Goal: Task Accomplishment & Management: Manage account settings

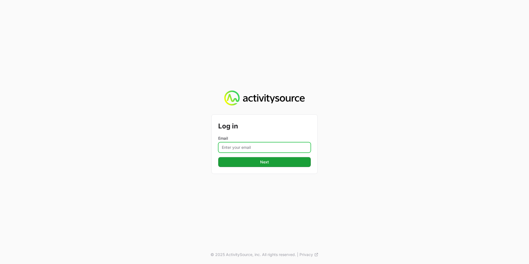
click at [249, 144] on input "Email" at bounding box center [264, 147] width 93 height 10
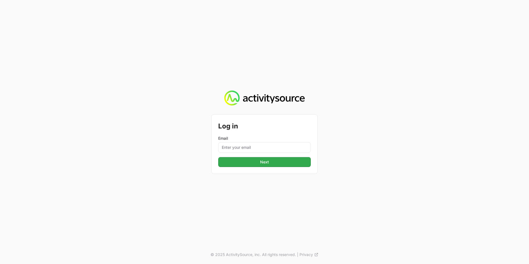
type input "[PERSON_NAME][EMAIL_ADDRESS][PERSON_NAME][DOMAIN_NAME]"
click at [271, 162] on button "Next" at bounding box center [264, 162] width 93 height 10
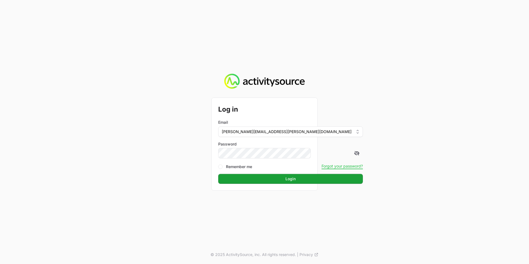
click at [206, 180] on div "Log in Email [PERSON_NAME][EMAIL_ADDRESS][PERSON_NAME][DOMAIN_NAME] Password Re…" at bounding box center [264, 132] width 529 height 264
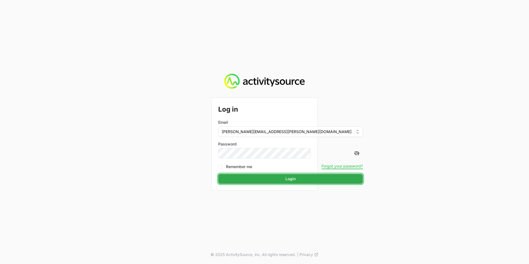
click at [275, 178] on button "Login" at bounding box center [290, 179] width 145 height 10
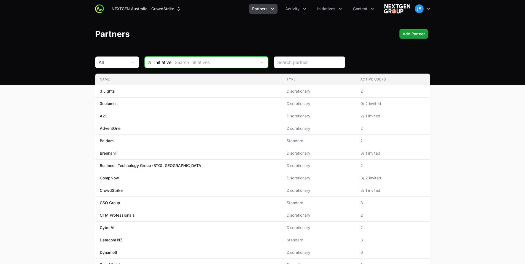
click at [266, 62] on span "Open" at bounding box center [262, 62] width 11 height 2
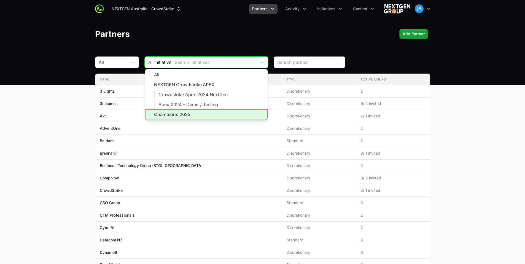
click at [200, 114] on li "Champions 2025" at bounding box center [206, 114] width 122 height 10
type input "Champions 2025"
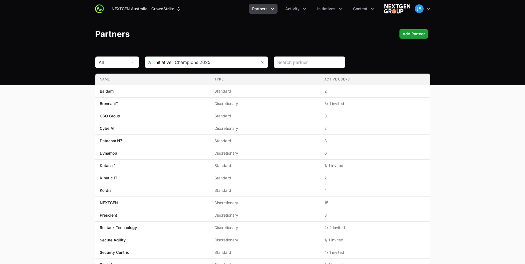
click at [77, 93] on main "All Initiative Champions 2025 Name Type Active Users Name Baidam Type Standard …" at bounding box center [262, 186] width 525 height 258
click at [309, 12] on button "Activity" at bounding box center [296, 9] width 28 height 10
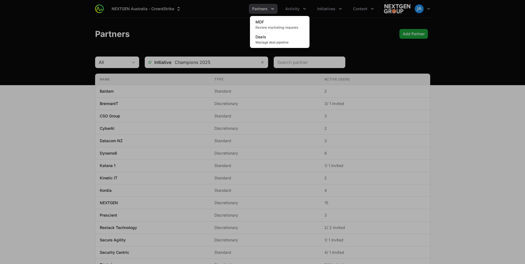
click at [334, 20] on div "Activity menu" at bounding box center [262, 132] width 525 height 264
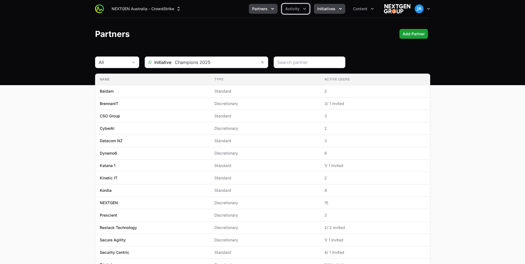
click at [341, 10] on icon "Initiatives menu" at bounding box center [341, 9] width 6 height 6
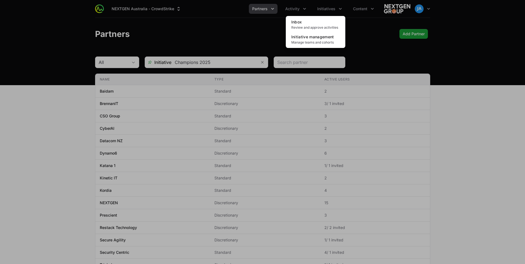
click at [274, 25] on div "Initiatives menu" at bounding box center [262, 132] width 525 height 264
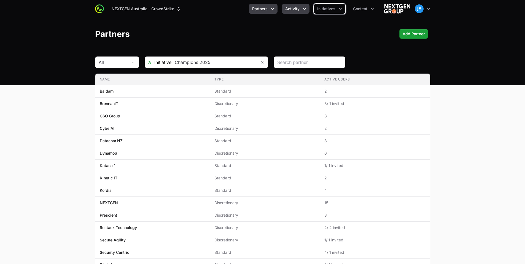
click at [303, 8] on icon "Activity menu" at bounding box center [305, 9] width 6 height 6
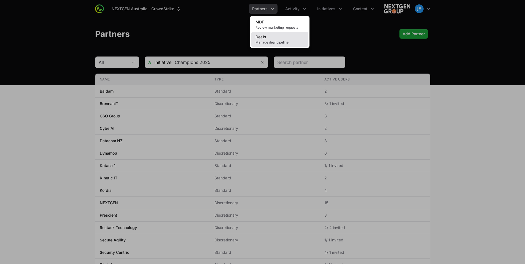
click at [279, 41] on span "Manage deal pipeline" at bounding box center [280, 42] width 49 height 4
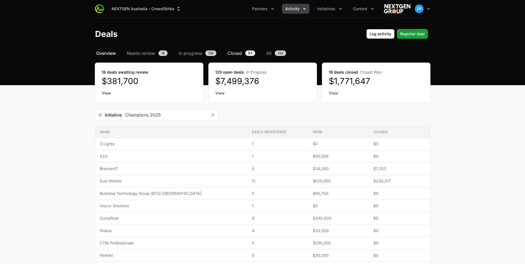
click at [231, 53] on span "Closed" at bounding box center [234, 53] width 15 height 7
click at [237, 55] on span "Closed" at bounding box center [234, 53] width 15 height 7
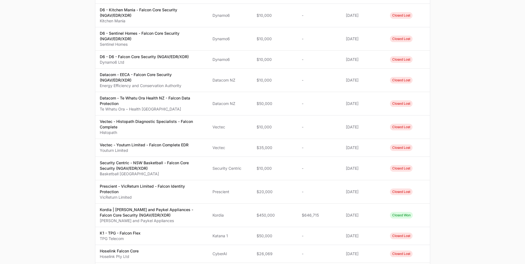
scroll to position [470, 0]
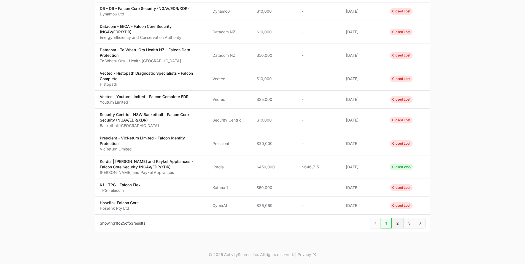
click at [396, 222] on span "2" at bounding box center [398, 223] width 12 height 10
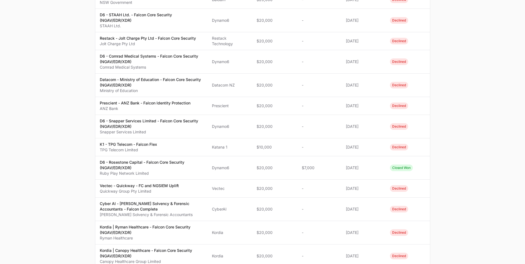
scroll to position [437, 0]
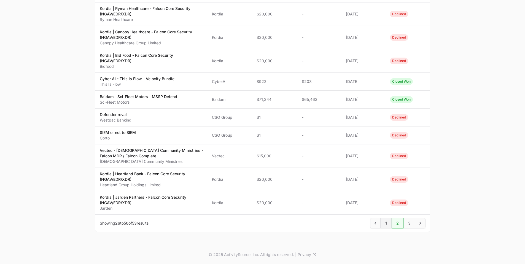
click at [384, 225] on span "1" at bounding box center [386, 223] width 11 height 10
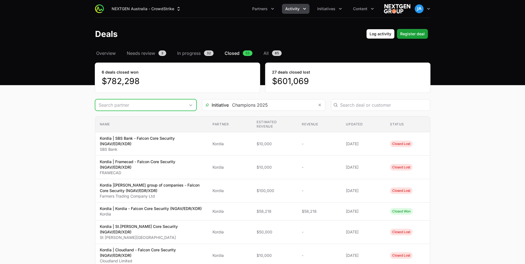
click at [174, 104] on input "Deals Filters" at bounding box center [140, 105] width 90 height 11
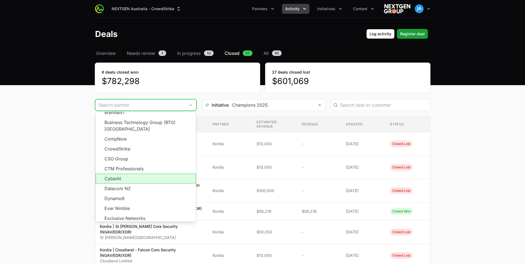
scroll to position [55, 0]
